Goal: Transaction & Acquisition: Subscribe to service/newsletter

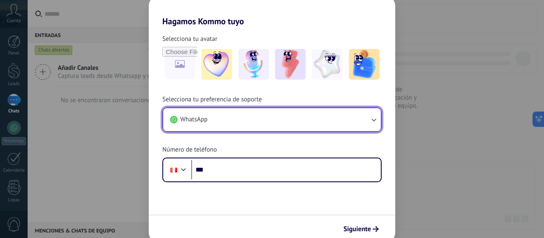
click at [238, 117] on button "WhatsApp" at bounding box center [272, 119] width 218 height 23
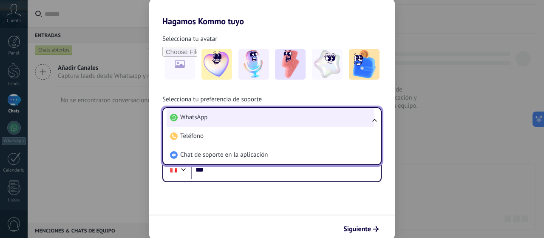
click at [238, 117] on li "WhatsApp" at bounding box center [270, 117] width 207 height 19
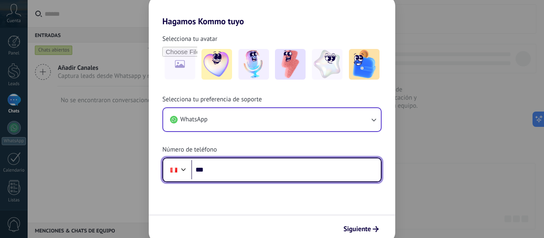
click at [250, 176] on input "***" at bounding box center [286, 170] width 190 height 20
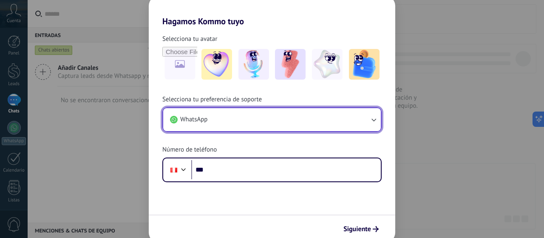
click at [235, 119] on button "WhatsApp" at bounding box center [272, 119] width 218 height 23
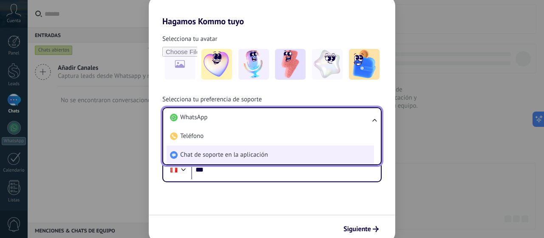
click at [224, 155] on span "Chat de soporte en la aplicación" at bounding box center [224, 154] width 88 height 8
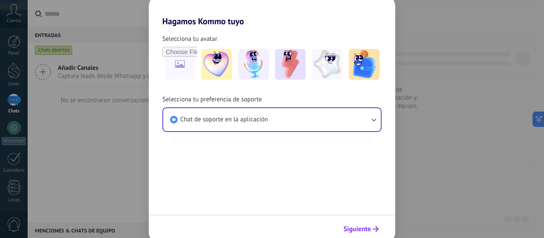
click at [373, 222] on button "Siguiente" at bounding box center [361, 228] width 43 height 14
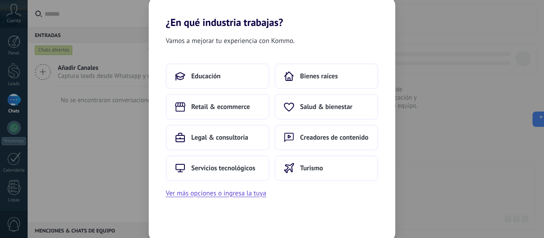
click at [355, 226] on div "Vamos a mejorar tu experiencia con Kommo. Educación Bienes raíces Retail & ecom…" at bounding box center [272, 135] width 246 height 214
click at [323, 170] on button "Turismo" at bounding box center [327, 167] width 104 height 25
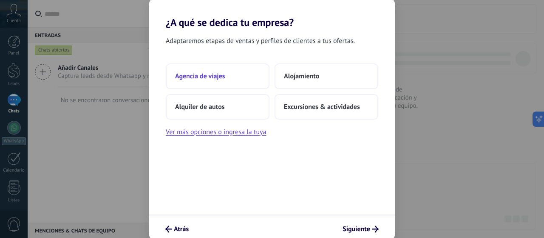
click at [218, 76] on span "Agencia de viajes" at bounding box center [200, 76] width 50 height 8
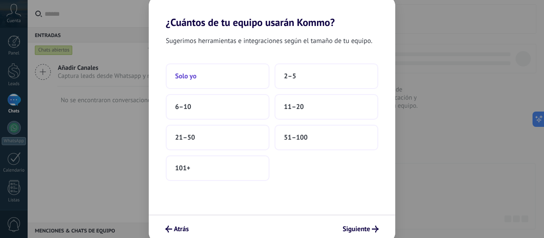
click at [201, 76] on button "Solo yo" at bounding box center [218, 75] width 104 height 25
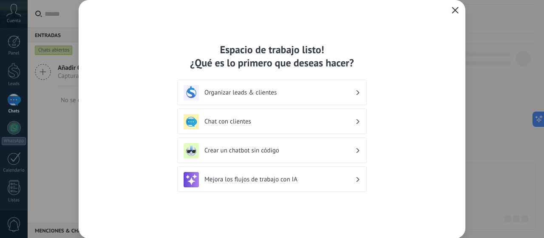
click at [247, 123] on h3 "Chat con clientes" at bounding box center [279, 121] width 151 height 8
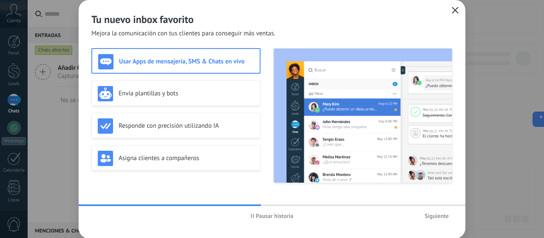
click at [437, 214] on span "Siguiente" at bounding box center [437, 215] width 24 height 6
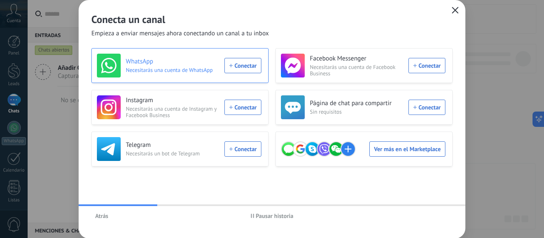
click at [235, 65] on div "WhatsApp Necesitarás una cuenta de WhatsApp Conectar" at bounding box center [179, 66] width 164 height 24
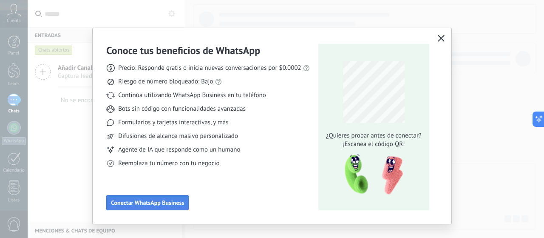
click at [161, 198] on button "Conectar WhatsApp Business" at bounding box center [147, 202] width 82 height 15
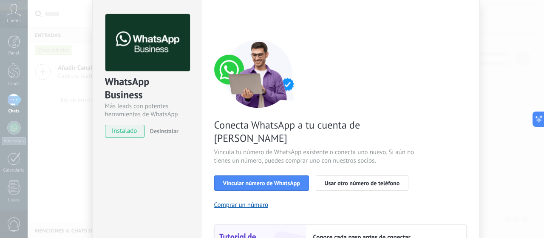
scroll to position [42, 0]
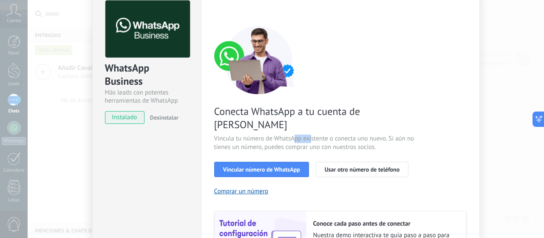
drag, startPoint x: 294, startPoint y: 128, endPoint x: 310, endPoint y: 128, distance: 15.7
click at [310, 134] on span "Vincula tu número de WhatsApp existente o conecta uno nuevo. Si aún no tienes u…" at bounding box center [315, 142] width 202 height 17
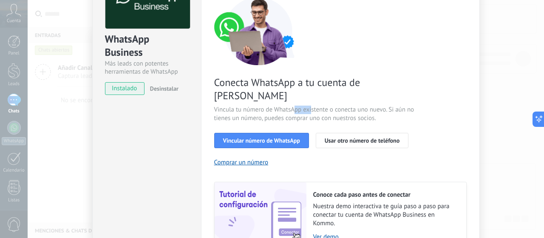
scroll to position [85, 0]
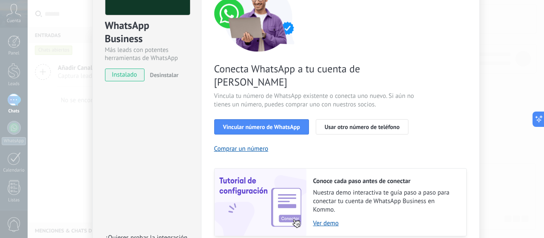
click at [323, 133] on div "Conecta WhatsApp a tu cuenta de Kommo Vincula tu número de WhatsApp existente o…" at bounding box center [340, 109] width 252 height 252
click at [288, 119] on button "Vincular número de WhatsApp" at bounding box center [261, 126] width 95 height 15
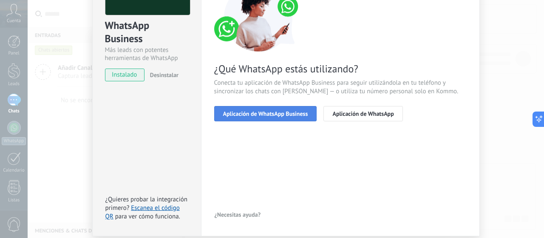
click at [266, 119] on button "Aplicación de WhatsApp Business" at bounding box center [265, 113] width 103 height 15
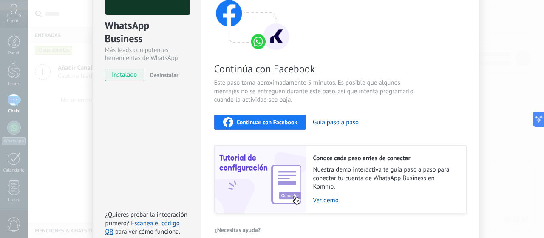
click at [276, 125] on div "Continuar con Facebook" at bounding box center [260, 122] width 74 height 10
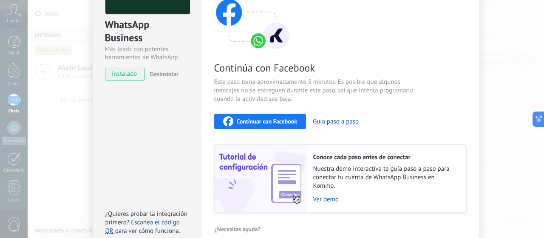
scroll to position [44, 0]
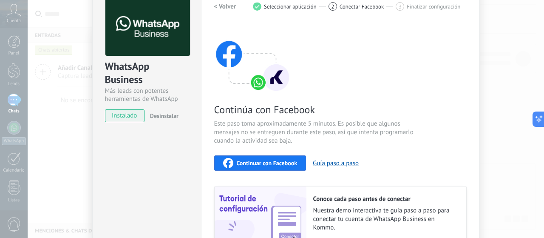
click at [136, 114] on span "instalado" at bounding box center [124, 115] width 39 height 13
click at [275, 162] on span "Continuar con Facebook" at bounding box center [267, 163] width 61 height 6
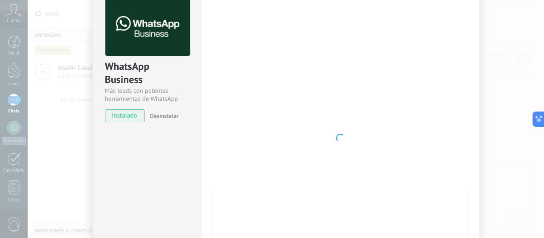
click at [458, 121] on div at bounding box center [340, 138] width 252 height 278
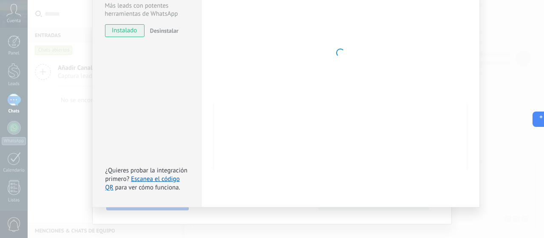
scroll to position [2, 0]
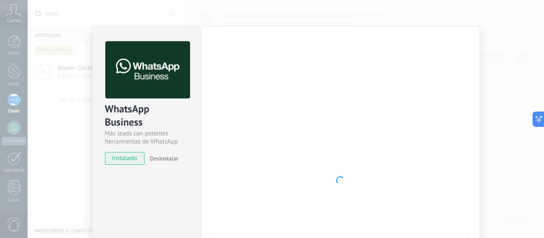
click at [510, 65] on div "WhatsApp Business Más leads con potentes herramientas de WhatsApp instalado Des…" at bounding box center [286, 119] width 516 height 238
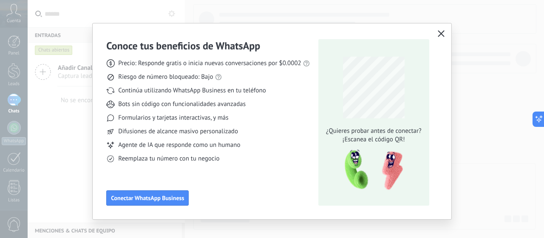
scroll to position [0, 0]
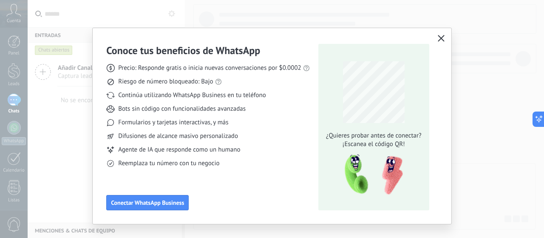
click at [441, 35] on icon "button" at bounding box center [441, 38] width 7 height 7
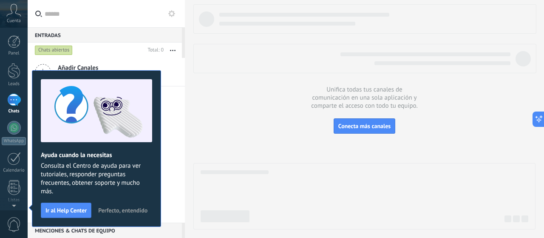
click at [135, 209] on span "Perfecto, entendido" at bounding box center [122, 210] width 49 height 6
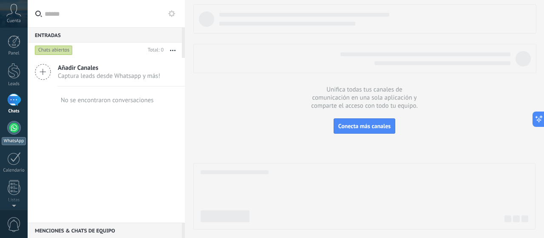
click at [14, 128] on div at bounding box center [14, 128] width 14 height 14
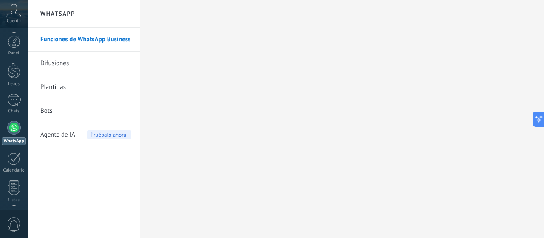
scroll to position [24, 0]
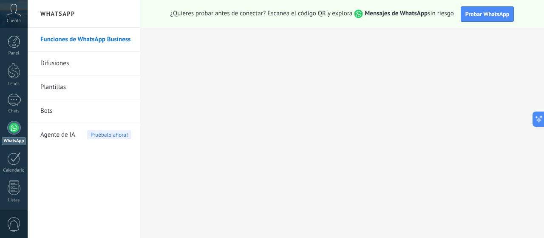
click at [45, 41] on link "Funciones de WhatsApp Business" at bounding box center [85, 40] width 91 height 24
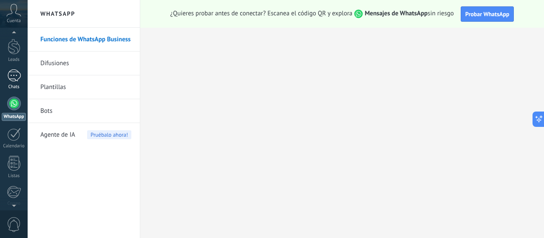
click at [8, 77] on div at bounding box center [14, 75] width 14 height 12
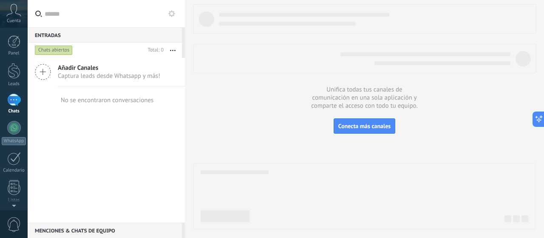
click at [101, 77] on span "Captura leads desde Whatsapp y más!" at bounding box center [109, 76] width 102 height 8
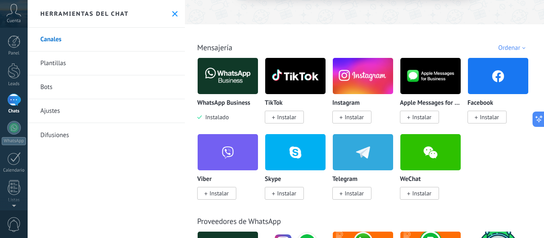
scroll to position [127, 0]
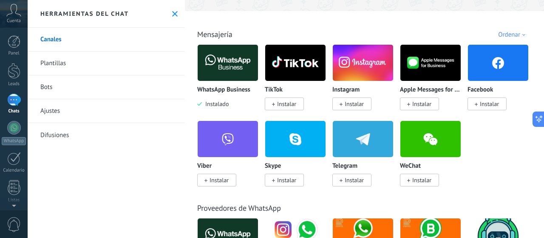
drag, startPoint x: 137, startPoint y: 148, endPoint x: 192, endPoint y: 149, distance: 55.2
click at [239, 68] on img at bounding box center [228, 62] width 60 height 41
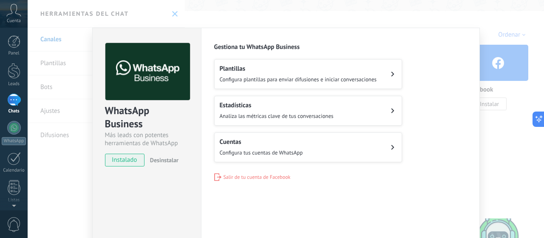
click at [65, 146] on div "WhatsApp Business Más leads con potentes herramientas de WhatsApp instalado Des…" at bounding box center [286, 119] width 516 height 238
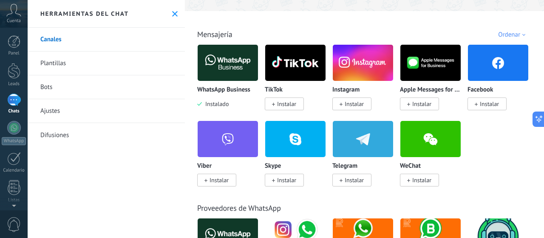
click at [11, 98] on div at bounding box center [14, 99] width 14 height 12
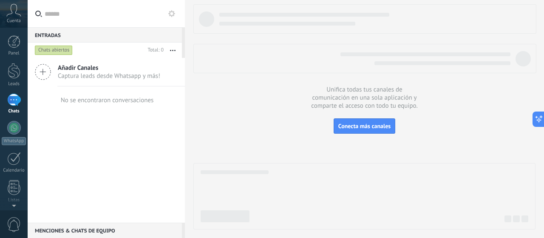
click at [41, 32] on div "Entradas 0" at bounding box center [105, 34] width 154 height 15
click at [19, 101] on div at bounding box center [14, 99] width 14 height 12
click at [12, 48] on link "Panel" at bounding box center [14, 45] width 28 height 21
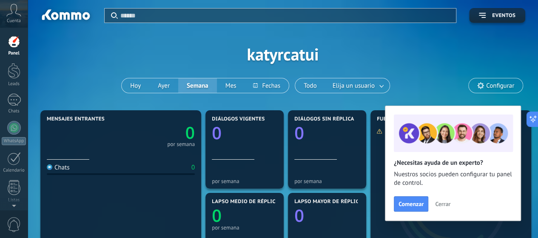
click at [441, 207] on span "Cerrar" at bounding box center [442, 204] width 15 height 6
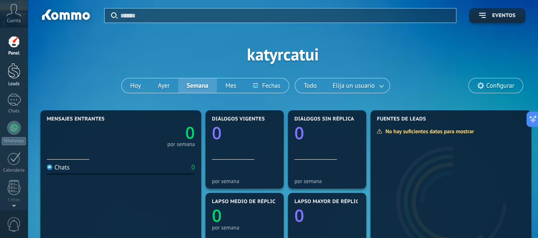
click at [17, 68] on div at bounding box center [14, 71] width 13 height 16
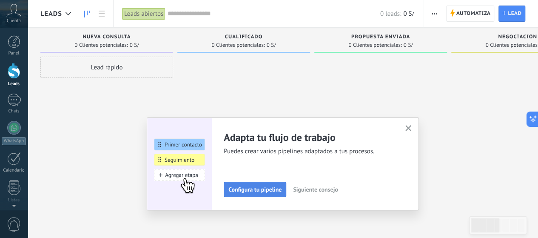
click at [249, 191] on span "Configura tu pipeline" at bounding box center [254, 189] width 53 height 6
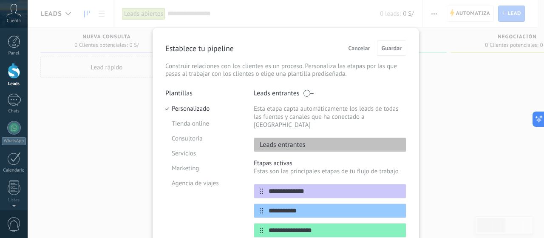
click at [354, 45] on span "Cancelar" at bounding box center [359, 48] width 22 height 6
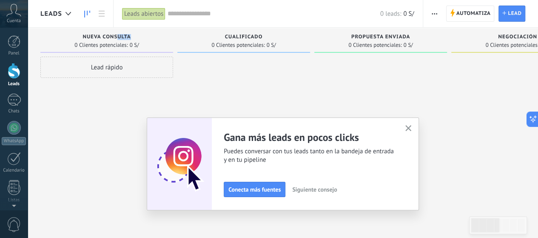
drag, startPoint x: 117, startPoint y: 40, endPoint x: 150, endPoint y: 37, distance: 33.3
click at [150, 37] on div "Nueva consulta" at bounding box center [107, 37] width 124 height 7
drag, startPoint x: 124, startPoint y: 64, endPoint x: 117, endPoint y: 71, distance: 10.2
click at [164, 64] on div "Lead rápido" at bounding box center [106, 67] width 133 height 21
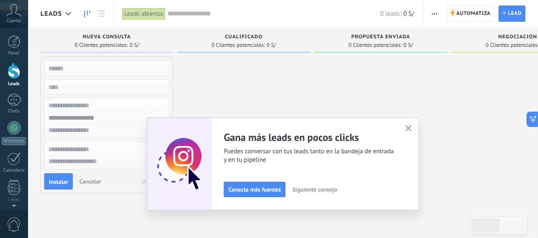
click at [116, 71] on input "text" at bounding box center [106, 68] width 124 height 12
click at [99, 113] on input "text" at bounding box center [106, 118] width 124 height 12
click at [227, 90] on div at bounding box center [243, 126] width 133 height 139
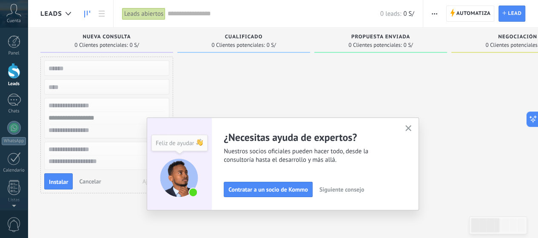
click at [409, 124] on button "button" at bounding box center [408, 128] width 11 height 11
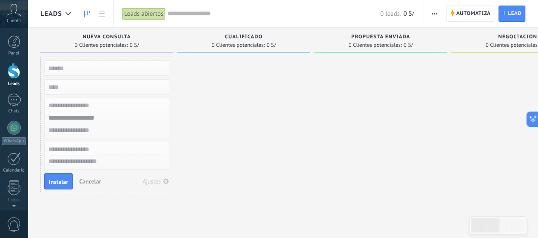
click at [261, 39] on span "Cualificado" at bounding box center [244, 37] width 38 height 6
click at [237, 39] on span "Cualificado" at bounding box center [244, 37] width 38 height 6
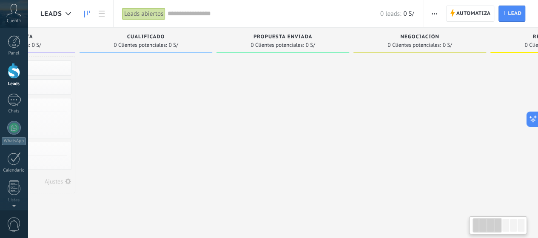
drag, startPoint x: 518, startPoint y: 100, endPoint x: 516, endPoint y: 110, distance: 10.9
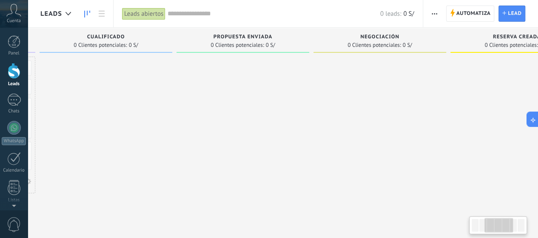
scroll to position [0, 469]
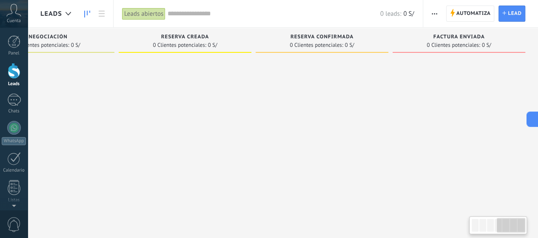
drag, startPoint x: 459, startPoint y: 112, endPoint x: 543, endPoint y: 112, distance: 83.7
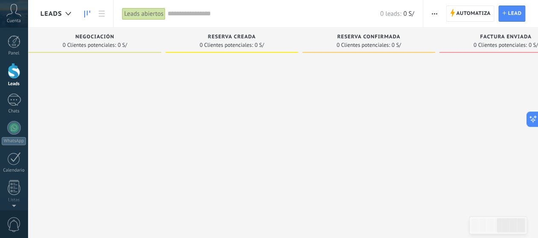
drag, startPoint x: 383, startPoint y: 100, endPoint x: 441, endPoint y: 101, distance: 57.8
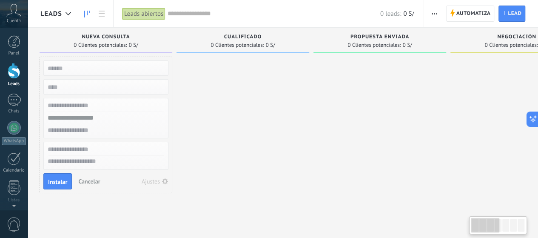
scroll to position [0, 0]
drag, startPoint x: 438, startPoint y: 102, endPoint x: 207, endPoint y: 104, distance: 230.3
click at [239, 99] on div at bounding box center [243, 126] width 133 height 139
drag, startPoint x: 224, startPoint y: 150, endPoint x: 119, endPoint y: 158, distance: 106.1
click at [222, 151] on div at bounding box center [243, 126] width 133 height 139
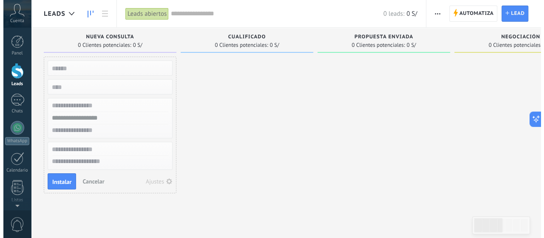
scroll to position [0, 1]
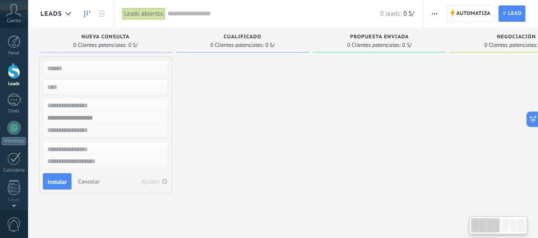
click at [88, 180] on span "Cancelar" at bounding box center [89, 181] width 22 height 8
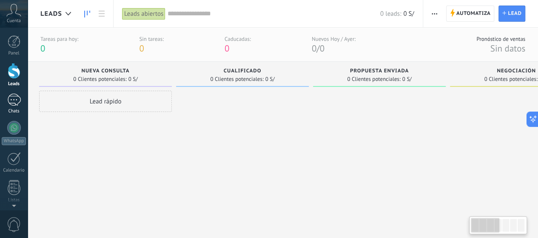
click at [12, 99] on div at bounding box center [14, 99] width 14 height 12
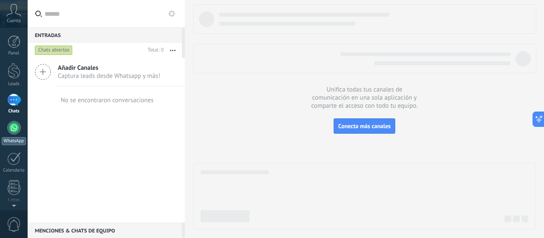
click at [17, 130] on div at bounding box center [14, 128] width 14 height 14
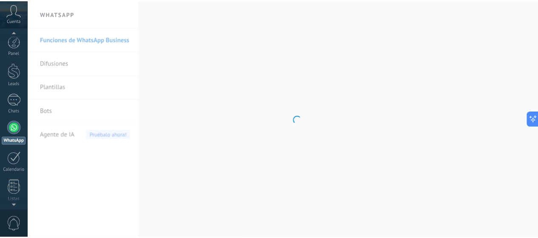
scroll to position [24, 0]
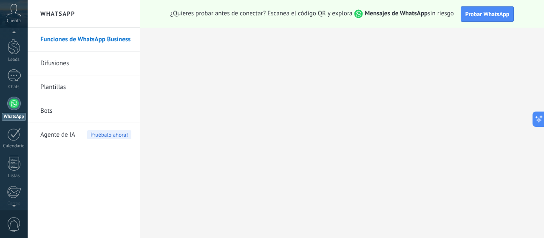
click at [49, 130] on span "Agente de IA" at bounding box center [57, 135] width 35 height 24
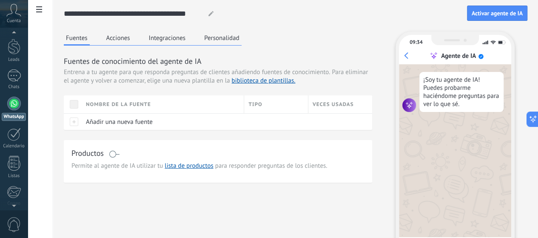
click at [132, 38] on button "Acciones" at bounding box center [118, 37] width 28 height 13
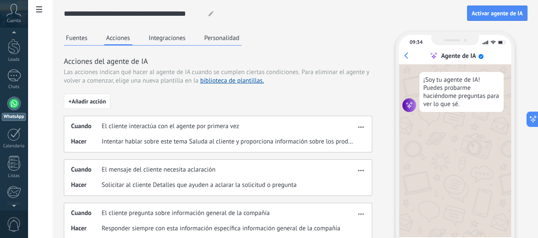
click at [222, 152] on div "Cuando El cliente interactúa con el agente por primera vez Hacer Intentar habla…" at bounding box center [218, 134] width 308 height 37
click at [224, 146] on span "Intentar hablar sobre este tema Saluda al cliente y proporciona información sob…" at bounding box center [229, 141] width 254 height 8
click at [343, 152] on div "Cuando El cliente interactúa con el agente por primera vez Hacer Intentar habla…" at bounding box center [218, 134] width 308 height 37
click at [188, 38] on button "Integraciones" at bounding box center [167, 37] width 41 height 13
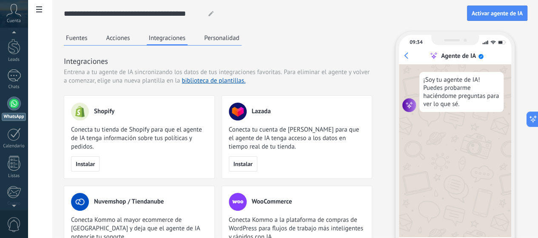
click at [241, 36] on button "Personalidad" at bounding box center [222, 37] width 40 height 13
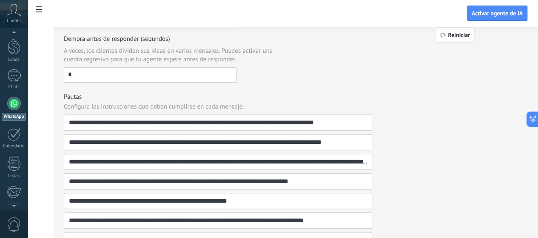
scroll to position [255, 0]
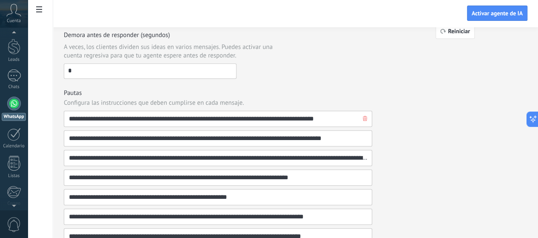
click at [215, 113] on input "**********" at bounding box center [214, 118] width 292 height 15
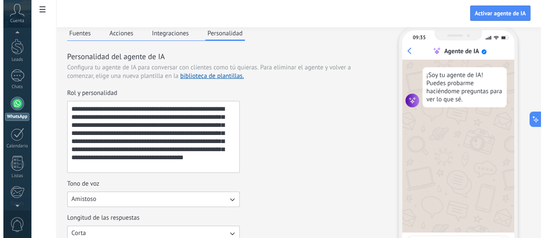
scroll to position [0, 0]
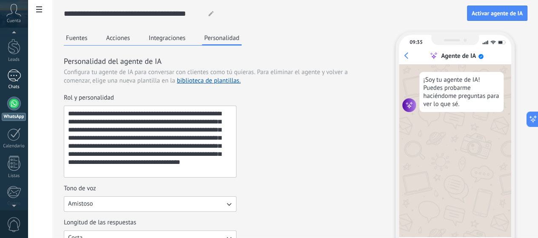
click at [16, 76] on div at bounding box center [14, 75] width 14 height 12
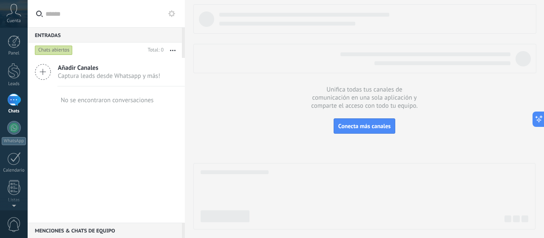
click at [91, 77] on span "Captura leads desde Whatsapp y más!" at bounding box center [109, 76] width 102 height 8
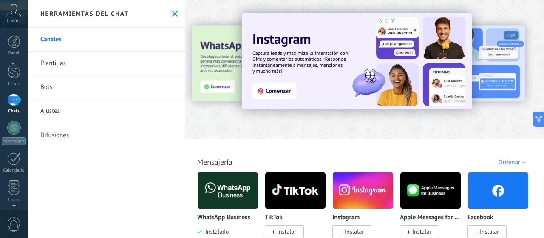
click at [7, 95] on div at bounding box center [14, 99] width 14 height 12
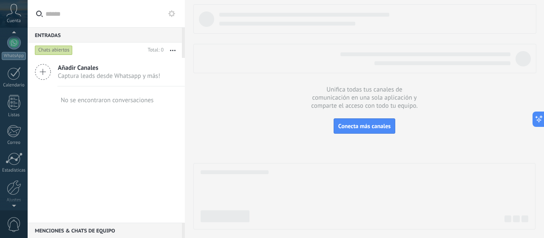
scroll to position [115, 0]
click at [19, 159] on div at bounding box center [14, 157] width 14 height 15
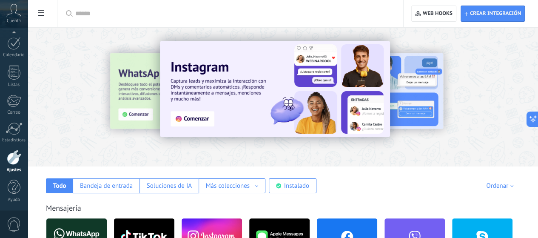
click at [167, 110] on div at bounding box center [74, 96] width 186 height 76
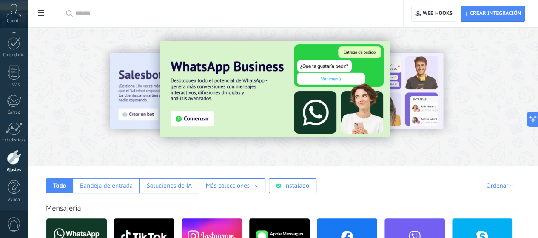
click at [252, 120] on img at bounding box center [275, 89] width 230 height 96
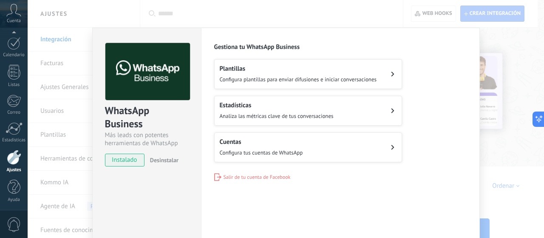
click at [232, 149] on span "Configura tus cuentas de WhatsApp" at bounding box center [261, 152] width 83 height 7
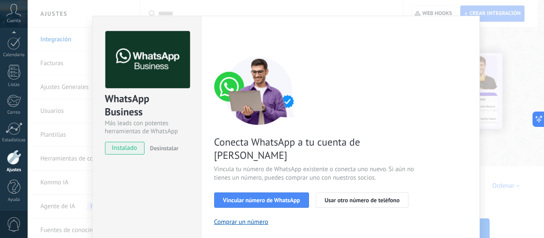
scroll to position [54, 0]
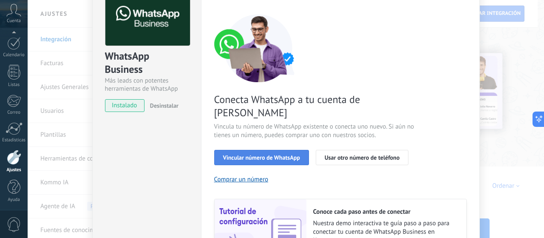
click at [270, 154] on span "Vincular número de WhatsApp" at bounding box center [261, 157] width 77 height 6
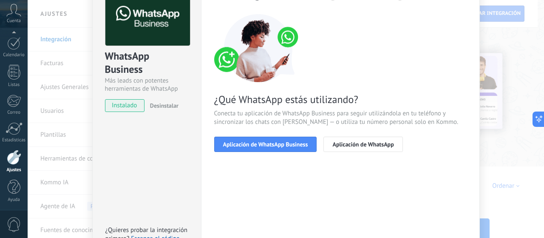
click at [270, 145] on span "Aplicación de WhatsApp Business" at bounding box center [265, 144] width 85 height 6
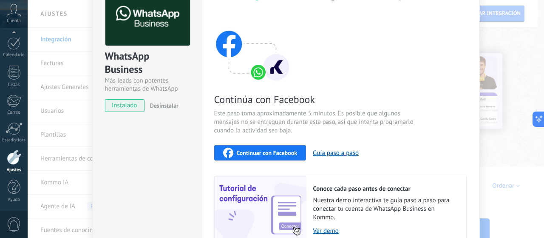
click at [266, 152] on span "Continuar con Facebook" at bounding box center [267, 153] width 61 height 6
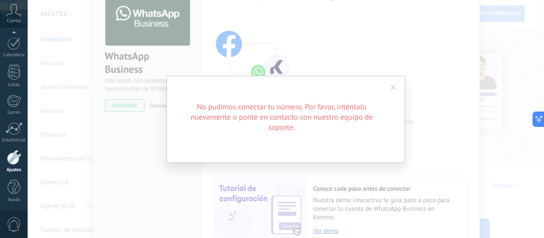
click at [287, 124] on h2 "No pudimos conectar tu número. Por favor, inténtalo nuevamente o ponte en conta…" at bounding box center [282, 117] width 204 height 31
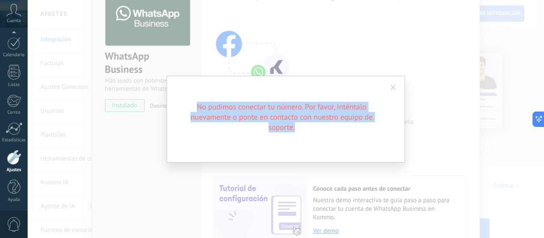
click at [287, 124] on h2 "No pudimos conectar tu número. Por favor, inténtalo nuevamente o ponte en conta…" at bounding box center [282, 117] width 204 height 31
copy h2 "No pudimos conectar tu número. Por favor, inténtalo nuevamente o ponte en conta…"
click at [383, 91] on div "No pudimos conectar tu número. Por favor, inténtalo nuevamente o ponte en conta…" at bounding box center [286, 119] width 238 height 87
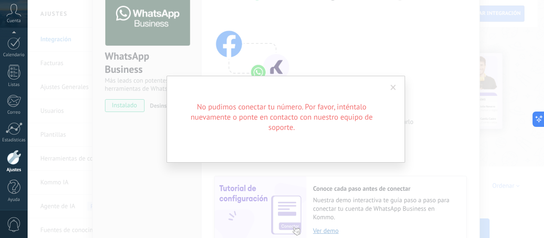
click at [436, 92] on div "No pudimos conectar tu número. Por favor, inténtalo nuevamente o ponte en conta…" at bounding box center [286, 119] width 516 height 238
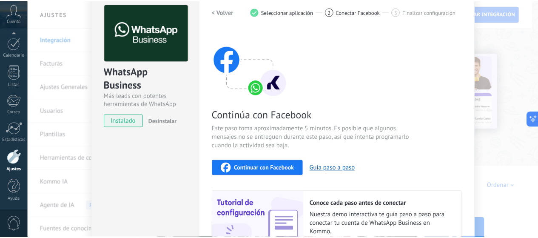
scroll to position [0, 0]
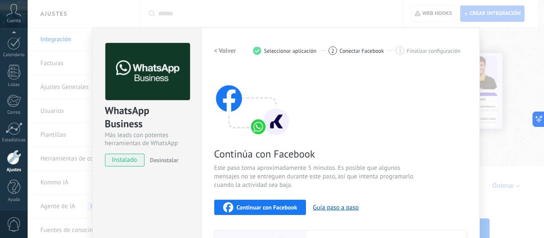
click at [512, 78] on div "WhatsApp Business Más leads con potentes herramientas de WhatsApp instalado Des…" at bounding box center [286, 119] width 516 height 238
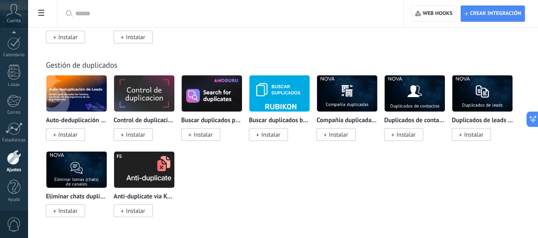
scroll to position [3952, 0]
drag, startPoint x: 474, startPoint y: 64, endPoint x: 435, endPoint y: 249, distance: 189.4
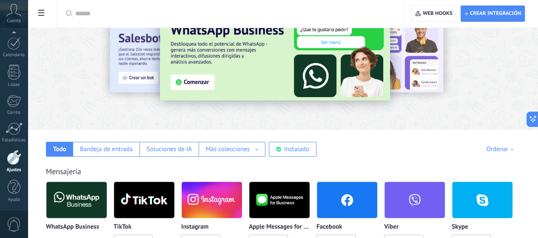
scroll to position [0, 0]
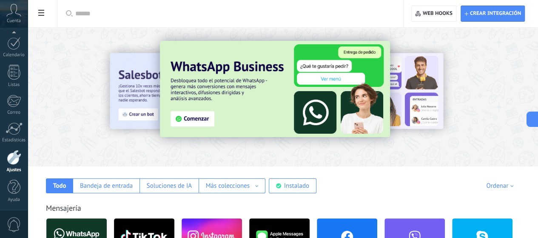
drag, startPoint x: 472, startPoint y: 213, endPoint x: 378, endPoint y: 64, distance: 175.9
click at [66, 187] on div "Todo" at bounding box center [59, 185] width 13 height 8
click at [484, 12] on span "Crear integración" at bounding box center [495, 13] width 51 height 7
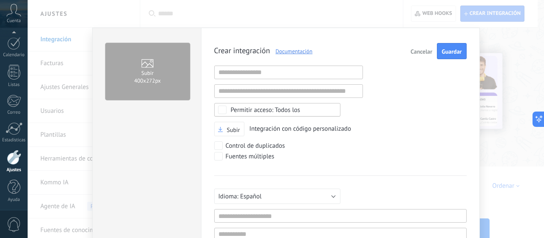
click at [518, 105] on div "Subir 400х272px Crear integración Documentación Cancelar Guardar URL inválida U…" at bounding box center [286, 119] width 516 height 238
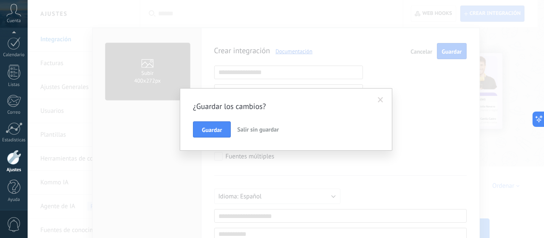
click at [252, 130] on span "Salir sin guardar" at bounding box center [258, 129] width 42 height 8
